Goal: Task Accomplishment & Management: Use online tool/utility

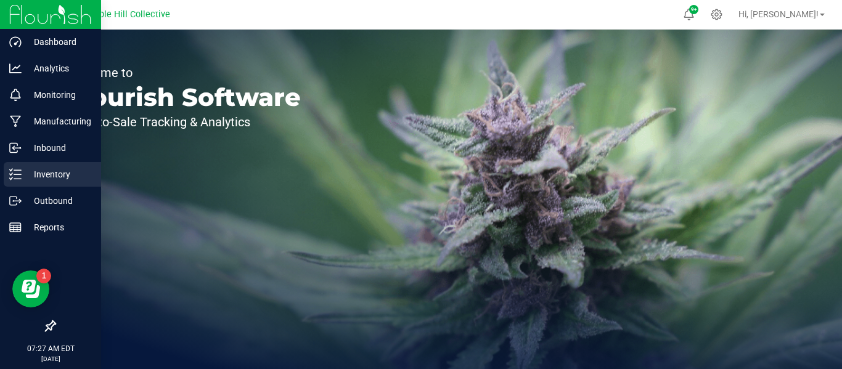
click at [33, 169] on p "Inventory" at bounding box center [59, 174] width 74 height 15
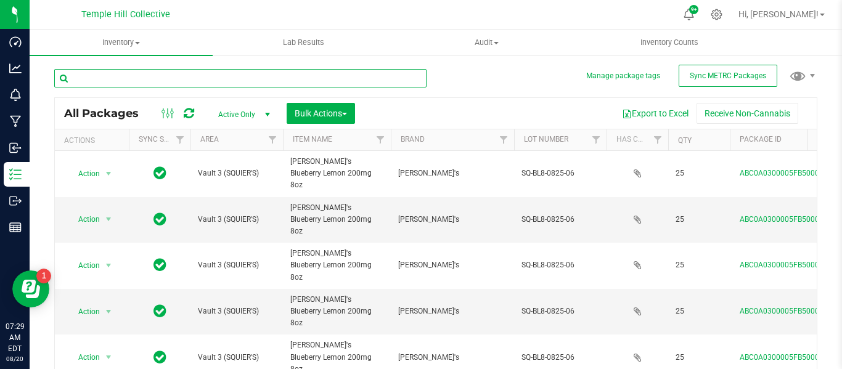
click at [279, 81] on input "text" at bounding box center [240, 78] width 372 height 18
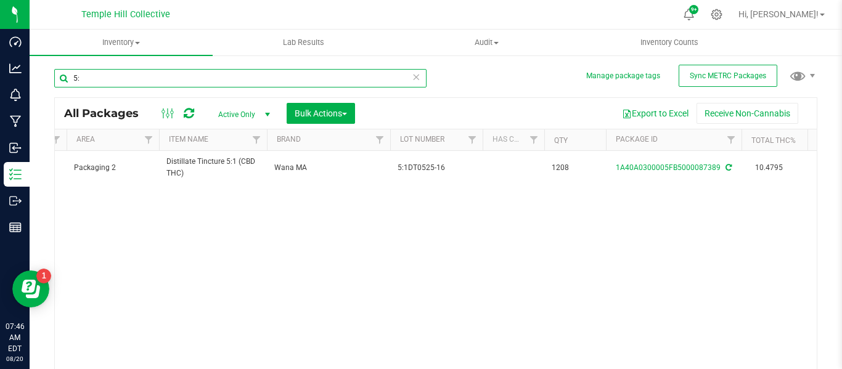
type input "5"
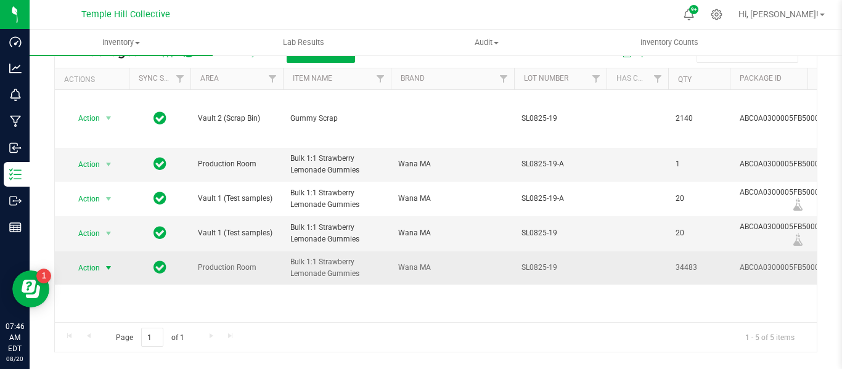
type input "SL0825"
click at [99, 259] on span "Action" at bounding box center [83, 267] width 33 height 17
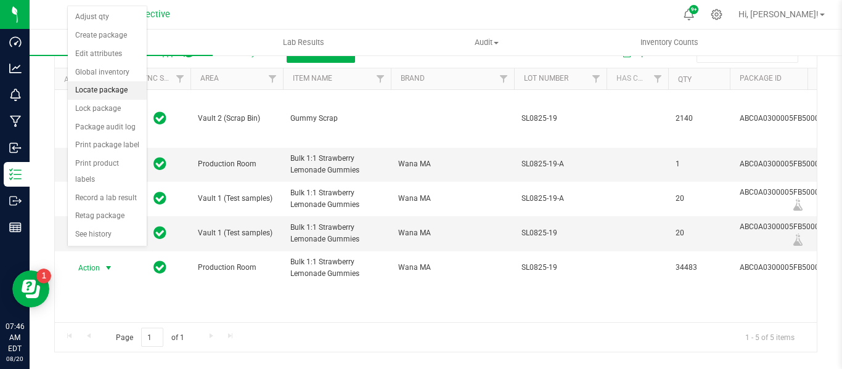
click at [116, 86] on li "Locate package" at bounding box center [107, 90] width 79 height 18
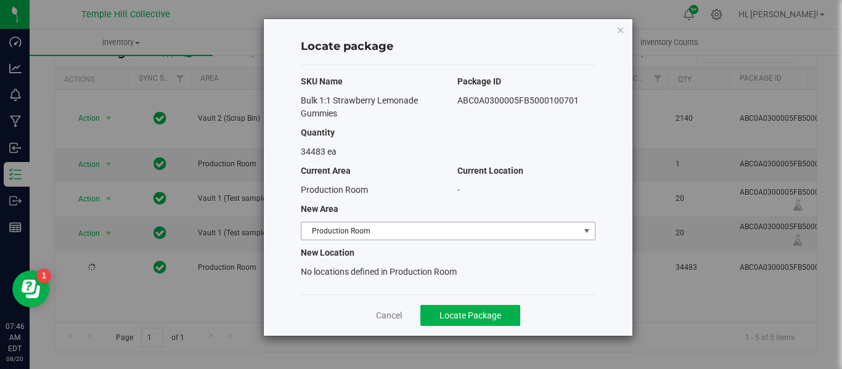
click at [394, 230] on span "Production Room" at bounding box center [440, 230] width 278 height 17
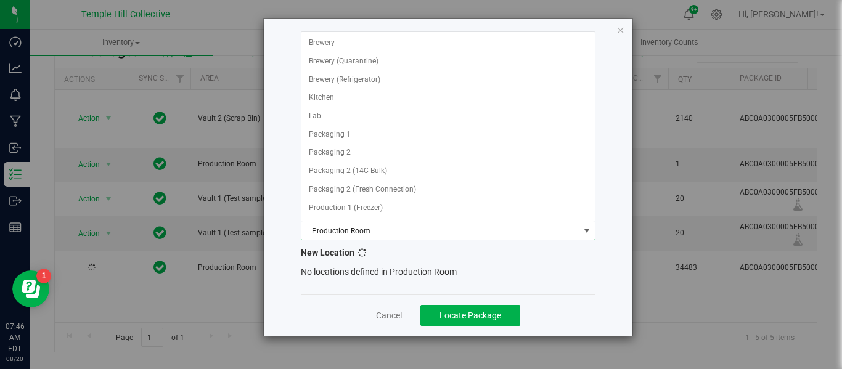
scroll to position [108, 0]
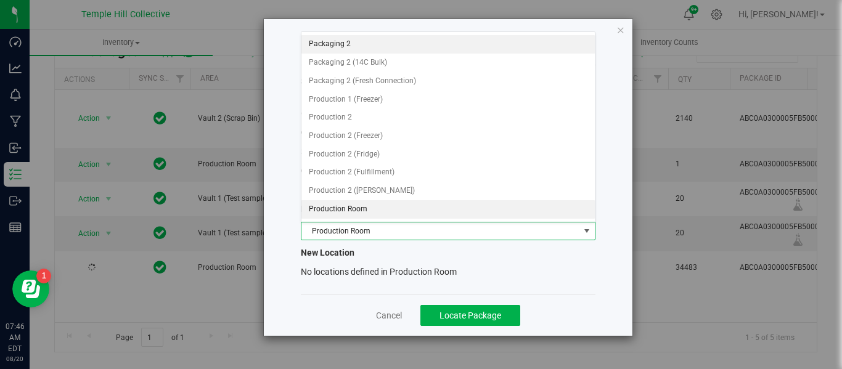
click at [349, 43] on li "Packaging 2" at bounding box center [447, 44] width 293 height 18
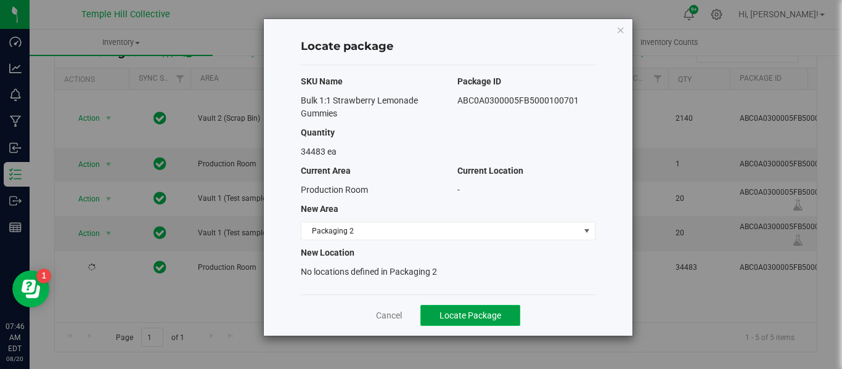
click at [507, 313] on button "Locate Package" at bounding box center [470, 315] width 100 height 21
